Goal: Task Accomplishment & Management: Complete application form

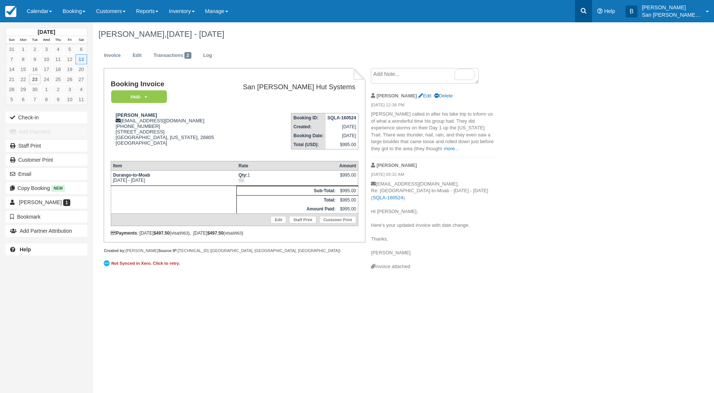
click at [587, 13] on icon at bounding box center [584, 11] width 6 height 6
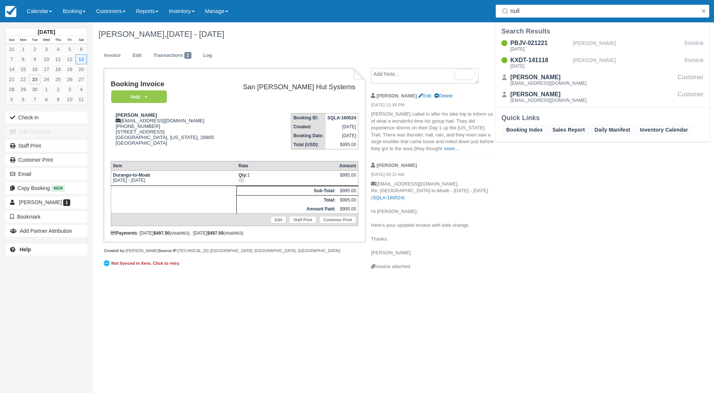
drag, startPoint x: 536, startPoint y: 12, endPoint x: 485, endPoint y: 7, distance: 51.5
click at [485, 7] on div "Menu Calendar Customer Inventory Month Week Day Booking Daily Manifest Daily Li…" at bounding box center [357, 11] width 714 height 22
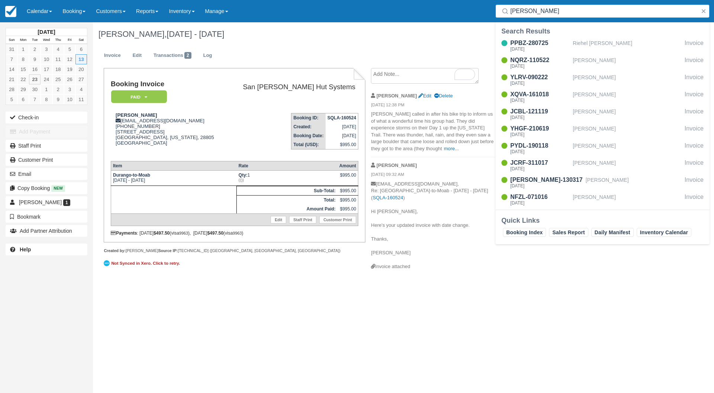
drag, startPoint x: 528, startPoint y: 11, endPoint x: 481, endPoint y: 4, distance: 48.2
click at [485, 4] on div "Menu Calendar Customer Inventory Month Week Day Booking Daily Manifest Daily Li…" at bounding box center [357, 11] width 714 height 22
type input "max"
click at [537, 63] on div "YKYX-140325" at bounding box center [539, 60] width 59 height 9
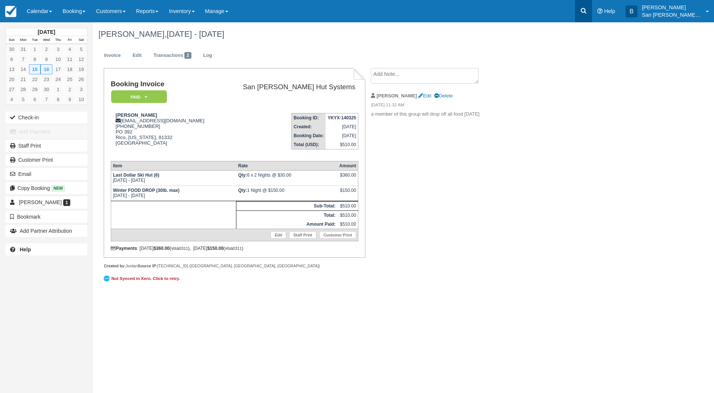
click at [587, 8] on icon at bounding box center [583, 10] width 7 height 7
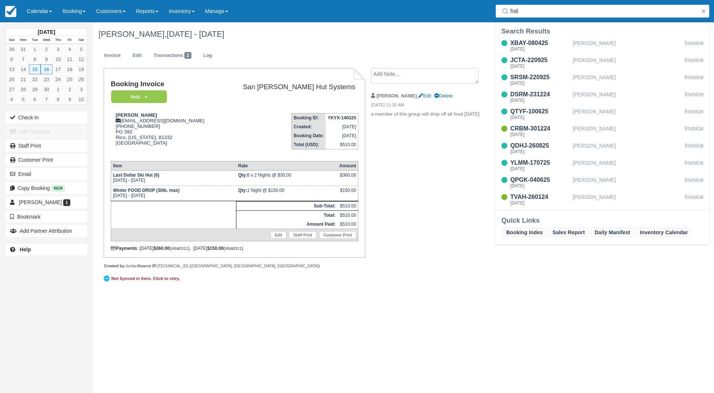
type input "hals"
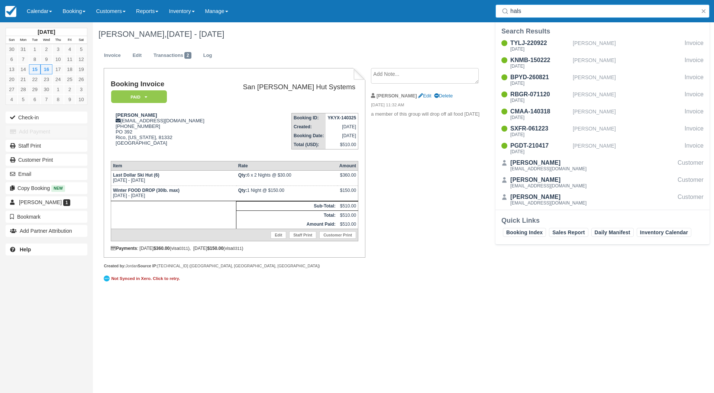
drag, startPoint x: 529, startPoint y: 10, endPoint x: 469, endPoint y: 3, distance: 60.6
click at [466, 3] on div "Menu Calendar Customer Inventory Month Week Day Booking Daily Manifest Daily Li…" at bounding box center [357, 11] width 714 height 22
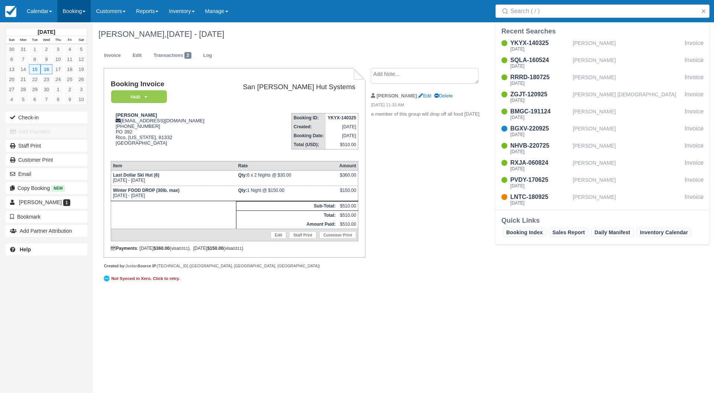
click at [83, 13] on link "Booking" at bounding box center [73, 11] width 33 height 22
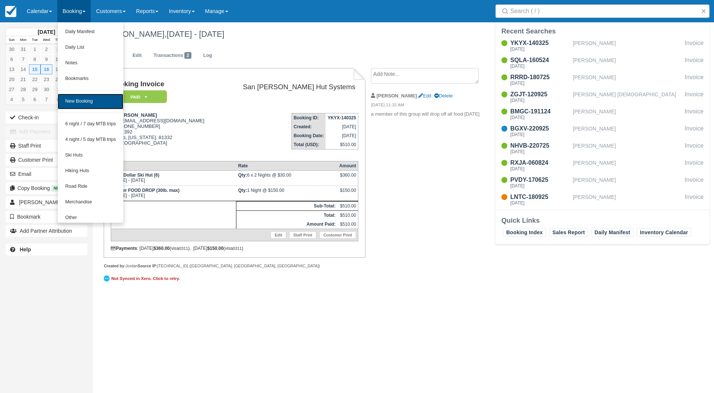
click at [84, 102] on link "New Booking" at bounding box center [91, 102] width 66 height 16
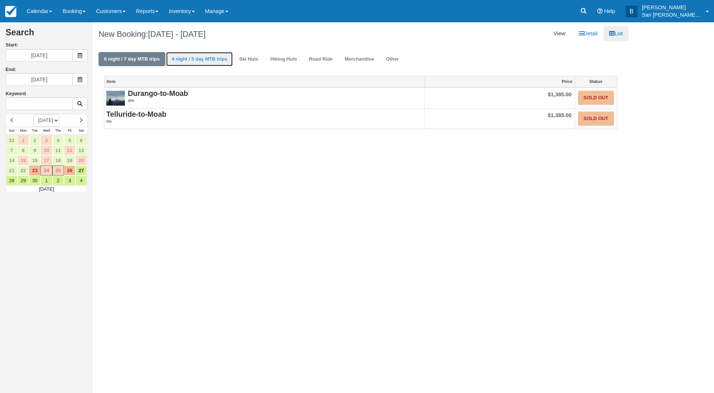
click at [201, 57] on link "4 night / 5 day MTB trips" at bounding box center [199, 59] width 67 height 14
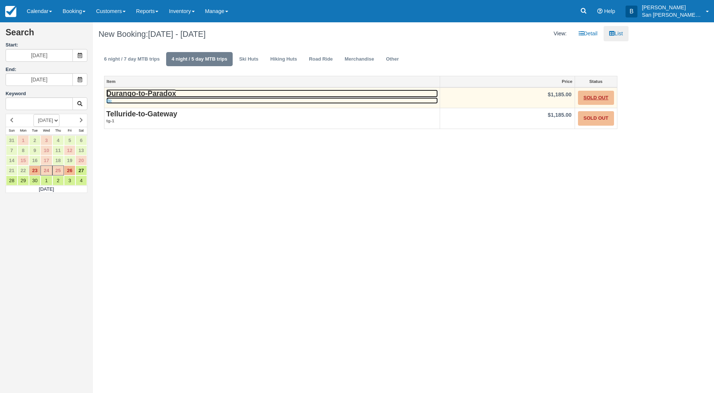
click at [145, 93] on strong "Durango-to-Paradox" at bounding box center [141, 93] width 70 height 8
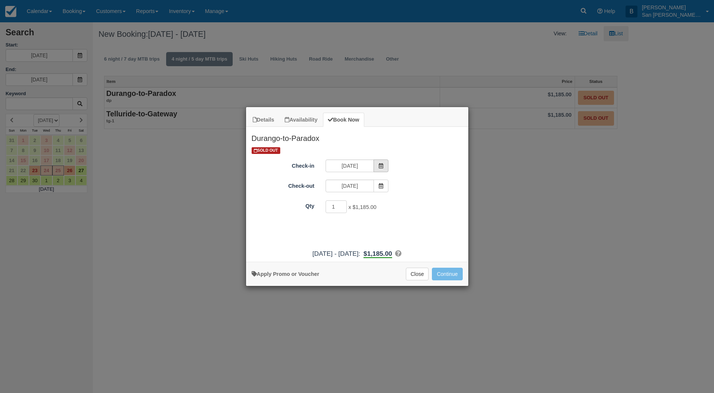
click at [377, 162] on span "Item Modal" at bounding box center [381, 165] width 15 height 13
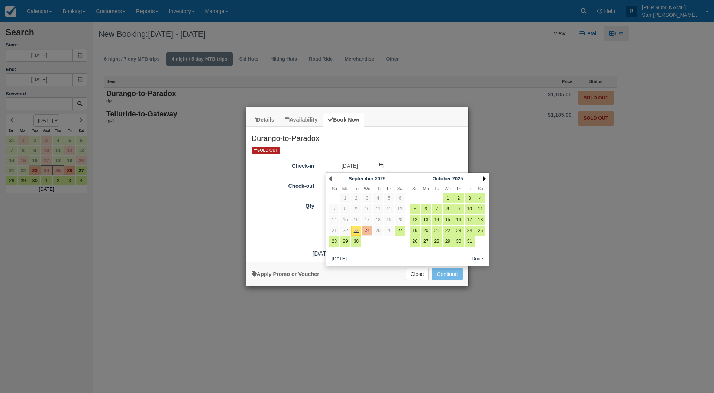
click at [486, 178] on link "Next" at bounding box center [484, 179] width 3 height 6
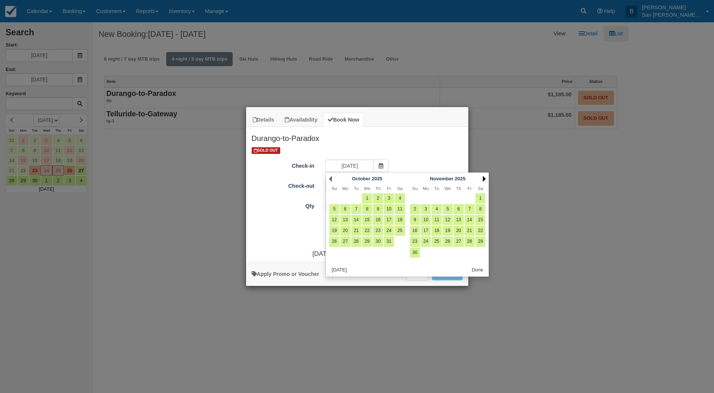
click at [486, 178] on link "Next" at bounding box center [484, 179] width 3 height 6
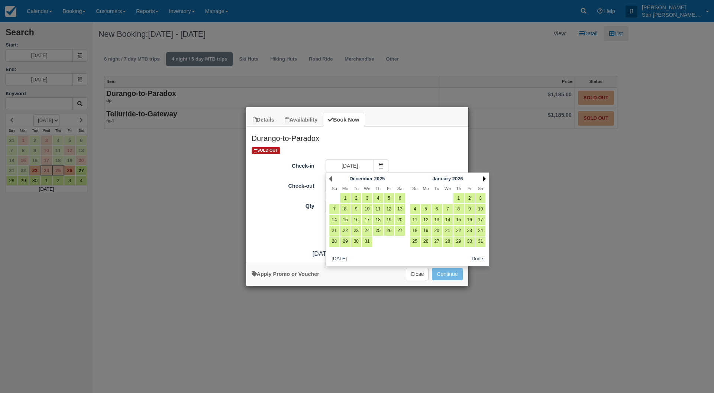
click at [486, 178] on link "Next" at bounding box center [484, 179] width 3 height 6
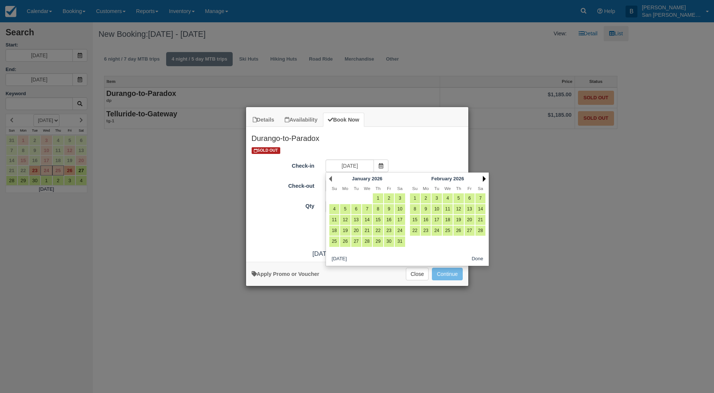
click at [486, 178] on link "Next" at bounding box center [484, 179] width 3 height 6
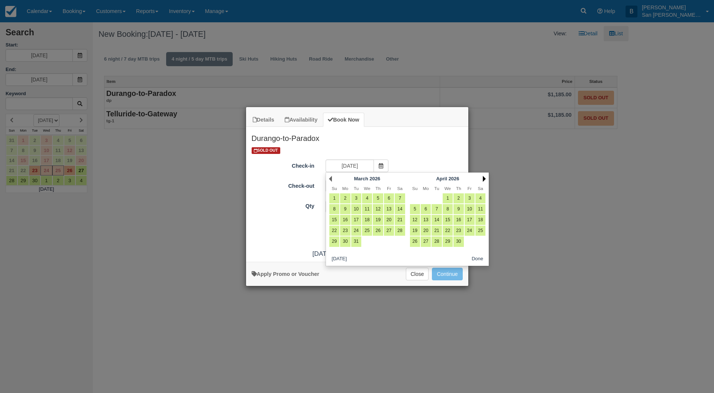
click at [486, 178] on link "Next" at bounding box center [484, 179] width 3 height 6
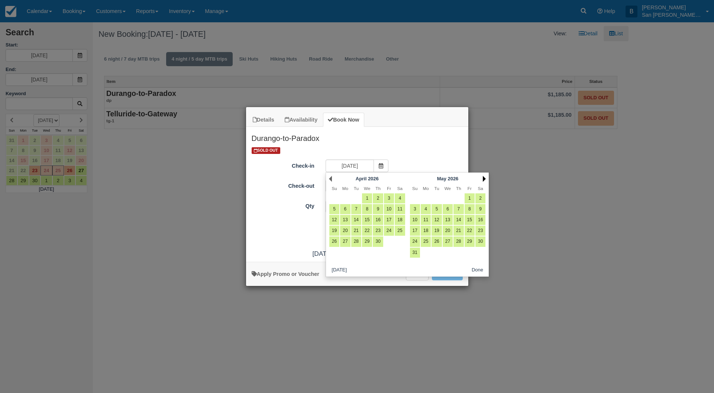
click at [486, 178] on link "Next" at bounding box center [484, 179] width 3 height 6
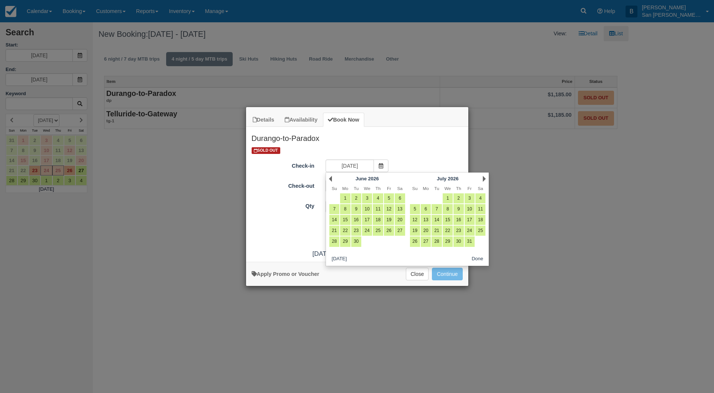
click at [486, 178] on link "Next" at bounding box center [484, 179] width 3 height 6
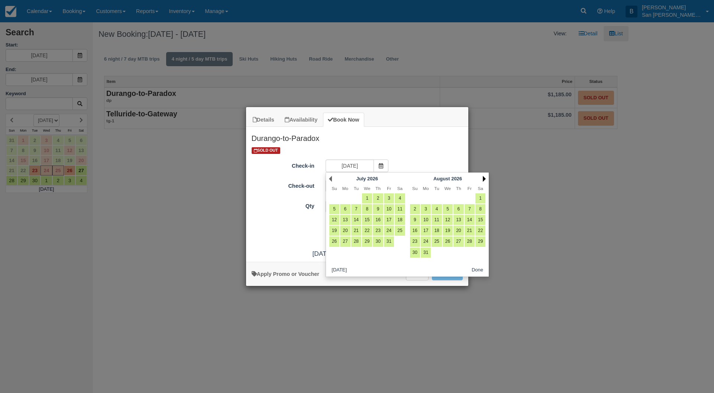
click at [485, 178] on link "Next" at bounding box center [484, 179] width 3 height 6
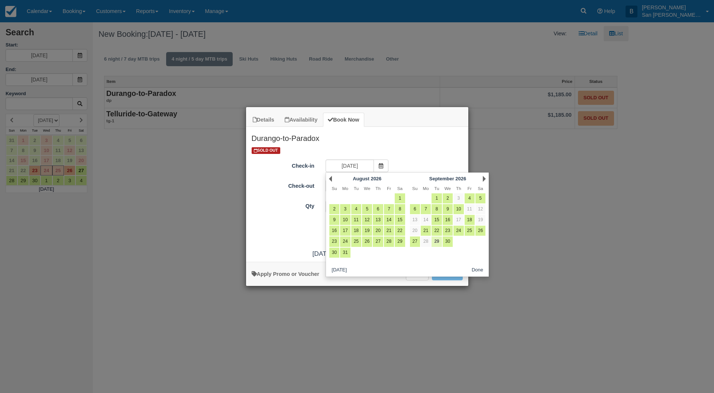
click at [437, 246] on link "29" at bounding box center [437, 241] width 10 height 10
type input "09/29/26"
type input "09/30/26"
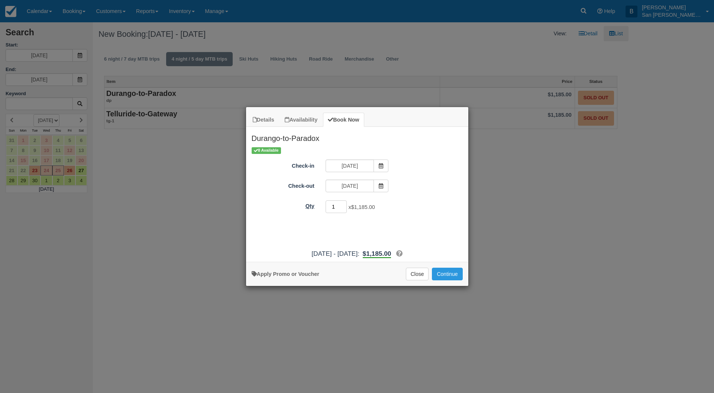
drag, startPoint x: 339, startPoint y: 204, endPoint x: 316, endPoint y: 205, distance: 22.7
click at [316, 205] on div "Qty 1 x $1,185.00 Required." at bounding box center [357, 207] width 222 height 14
type input "8"
click at [444, 276] on button "Continue" at bounding box center [447, 274] width 30 height 13
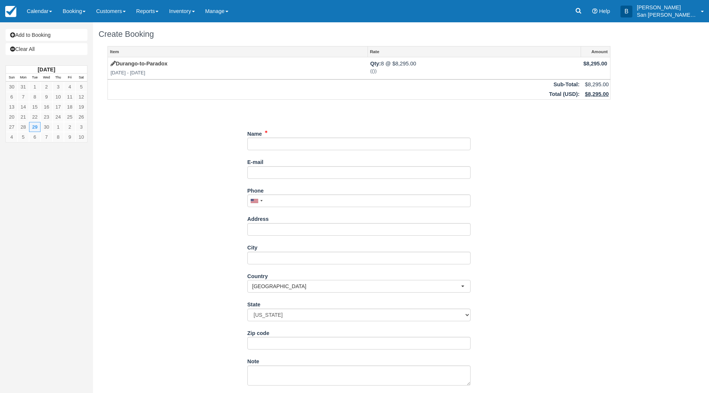
click at [244, 142] on div "Item Rate Amount Durango-to-Paradox [DATE] - [DATE] Qty: 8 @ $8,295.00 (()) $8,…" at bounding box center [359, 245] width 520 height 398
click at [255, 142] on input "Name" at bounding box center [358, 144] width 223 height 13
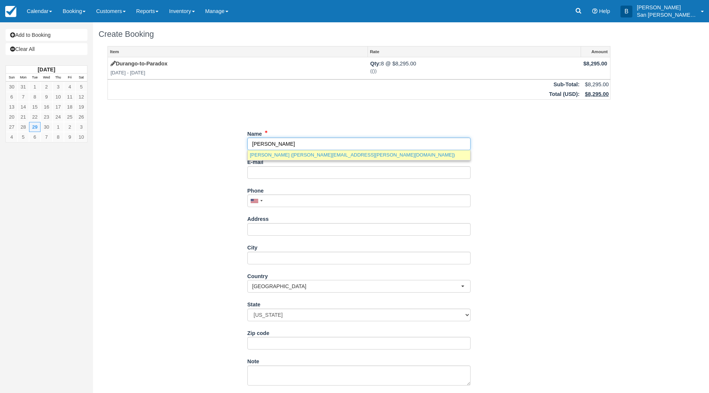
click at [285, 154] on link "Scott Halsted (scott.halsted@gmail.com)" at bounding box center [359, 154] width 222 height 9
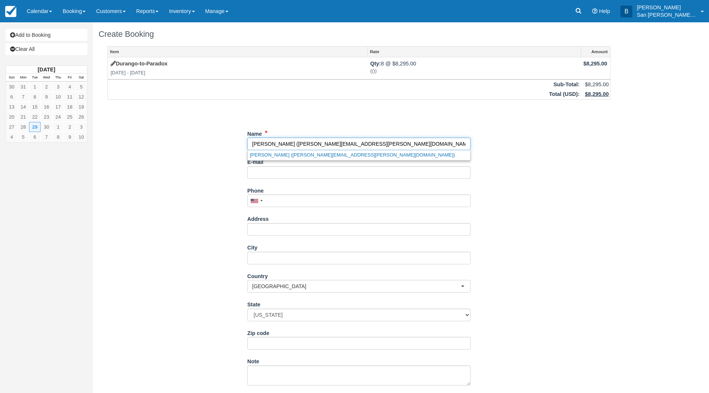
type input "Scott Halsted"
type input "scott.halsted@gmail.com"
type input "+14157068852"
type input "656 Throckmorgon Ave"
type input "Mill Valley"
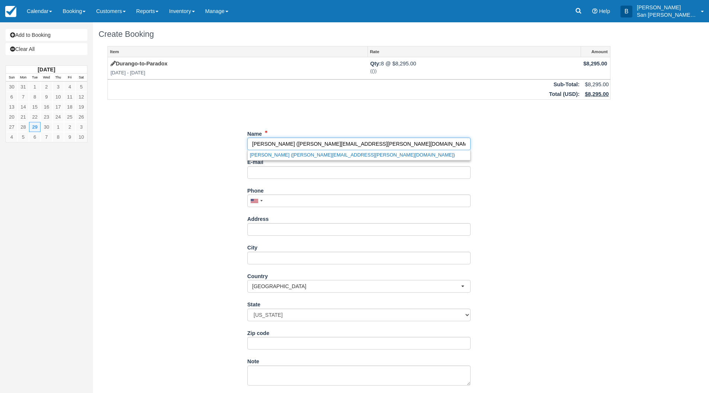
select select "CA"
type input "94941"
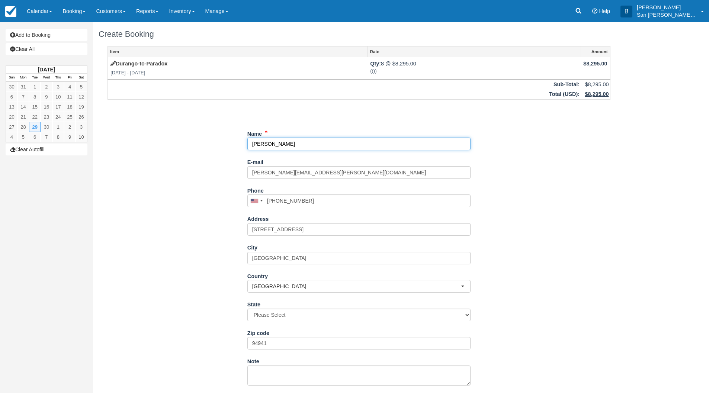
select select "CA"
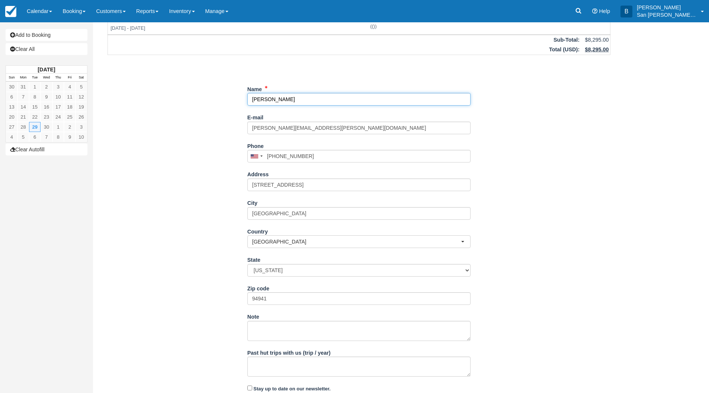
scroll to position [70, 0]
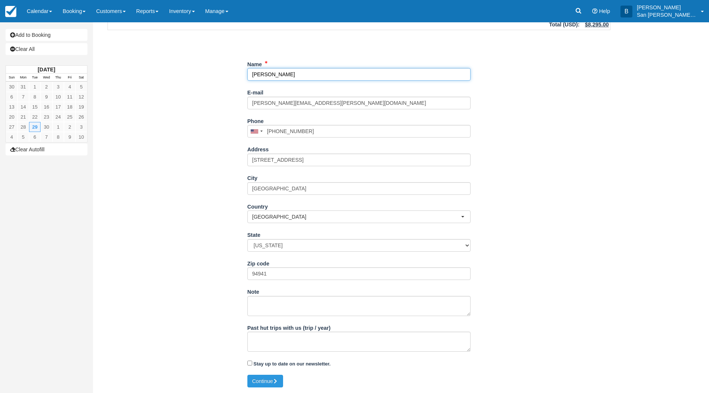
type input "Scott Halsted"
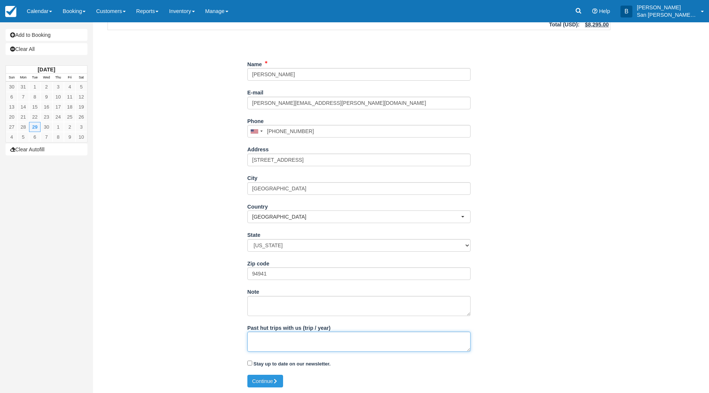
click at [272, 345] on textarea "Past hut trips with us (trip / year)" at bounding box center [358, 342] width 223 height 20
type textarea "Yes, Telluride to Gateway"
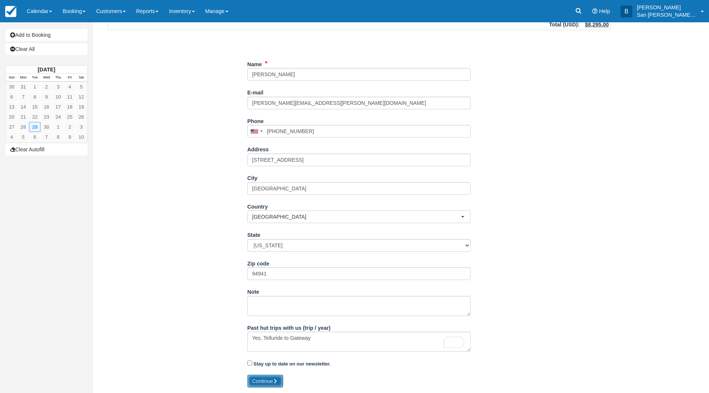
click at [275, 379] on icon "submit" at bounding box center [275, 380] width 5 height 5
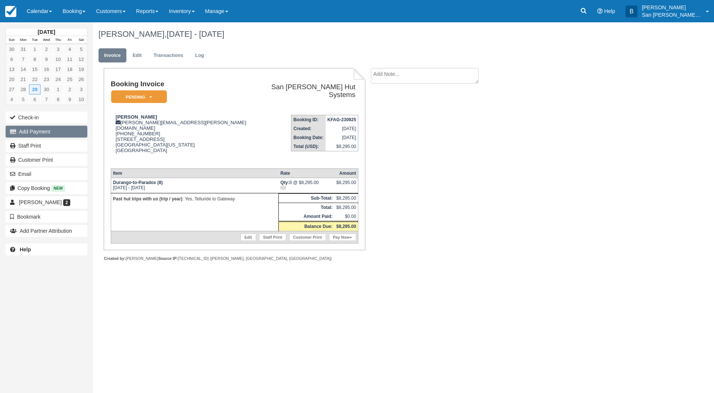
click at [26, 127] on button "Add Payment" at bounding box center [47, 132] width 82 height 12
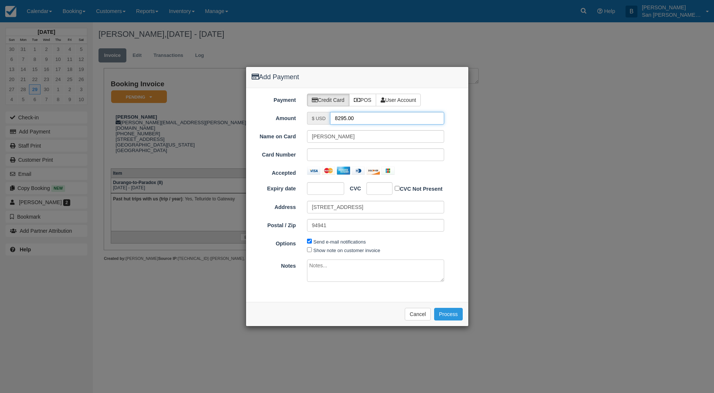
drag, startPoint x: 372, startPoint y: 118, endPoint x: 302, endPoint y: 117, distance: 69.9
click at [302, 117] on div "$ USD 8295.00" at bounding box center [375, 118] width 148 height 13
type input "4147.50"
click at [452, 310] on button "Process" at bounding box center [448, 314] width 29 height 13
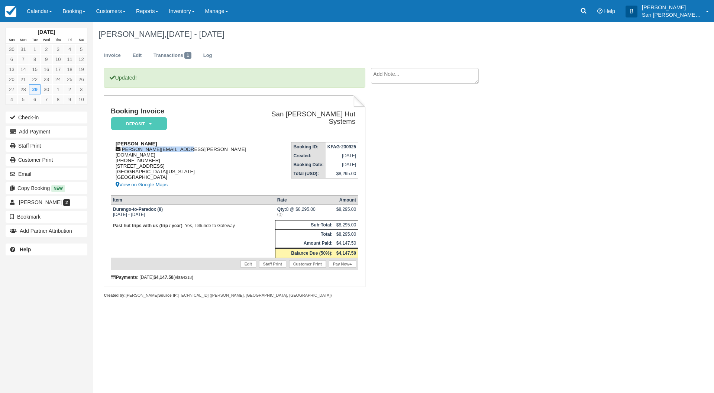
drag, startPoint x: 122, startPoint y: 148, endPoint x: 177, endPoint y: 149, distance: 55.4
click at [188, 148] on div "Scott Halsted scott.halsted@gmail.com 1 (415) 706-8852 656 Throckmorgon Ave Mil…" at bounding box center [183, 165] width 144 height 48
copy div "[PERSON_NAME][EMAIL_ADDRESS][PERSON_NAME][DOMAIN_NAME]"
click at [31, 147] on link "Staff Print" at bounding box center [47, 146] width 82 height 12
click at [587, 7] on icon at bounding box center [583, 10] width 7 height 7
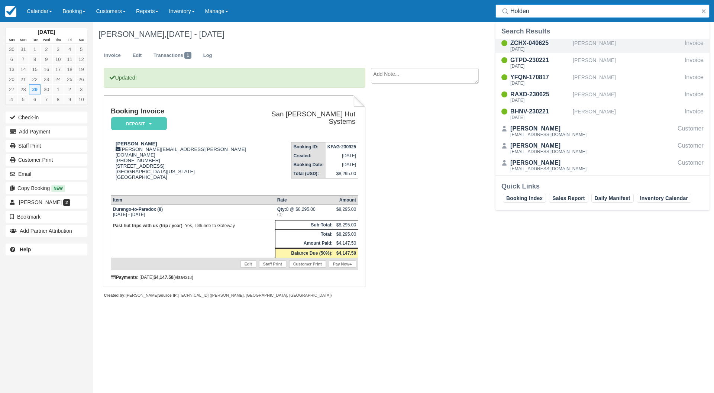
type input "Holden"
click at [530, 41] on div "ZCHX-040625" at bounding box center [539, 43] width 59 height 9
